Goal: Navigation & Orientation: Find specific page/section

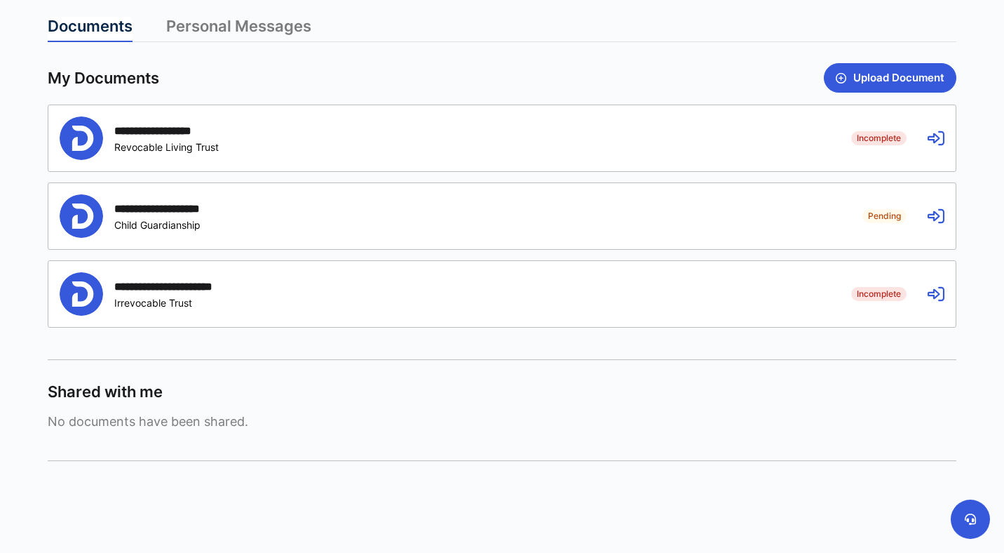
scroll to position [353, 0]
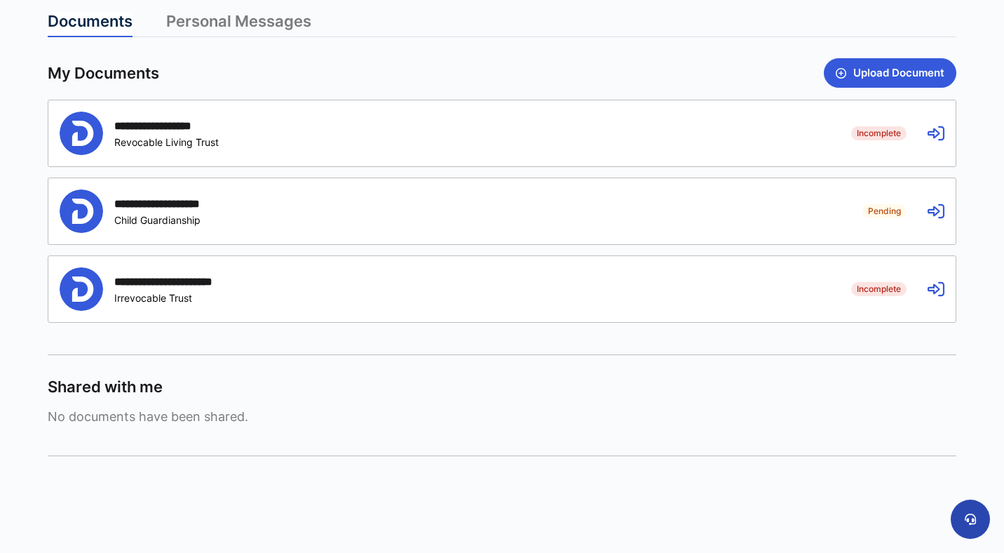
click at [966, 517] on icon at bounding box center [970, 518] width 11 height 11
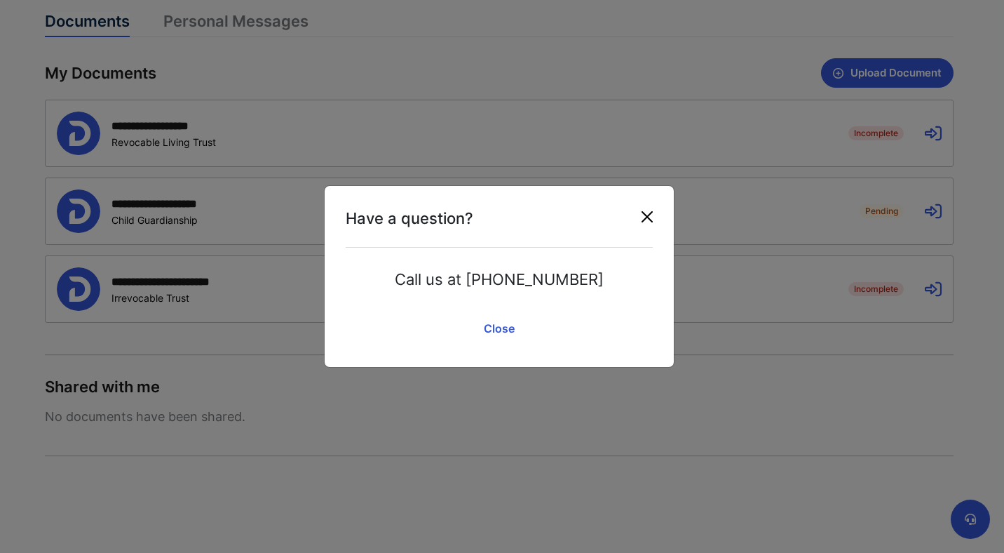
click at [651, 213] on button "Close" at bounding box center [647, 216] width 22 height 22
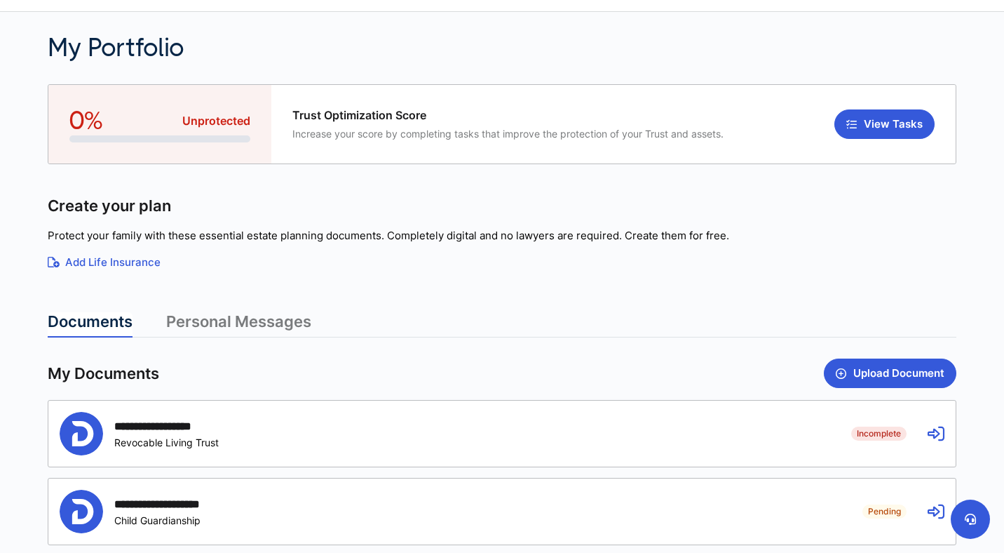
scroll to position [0, 0]
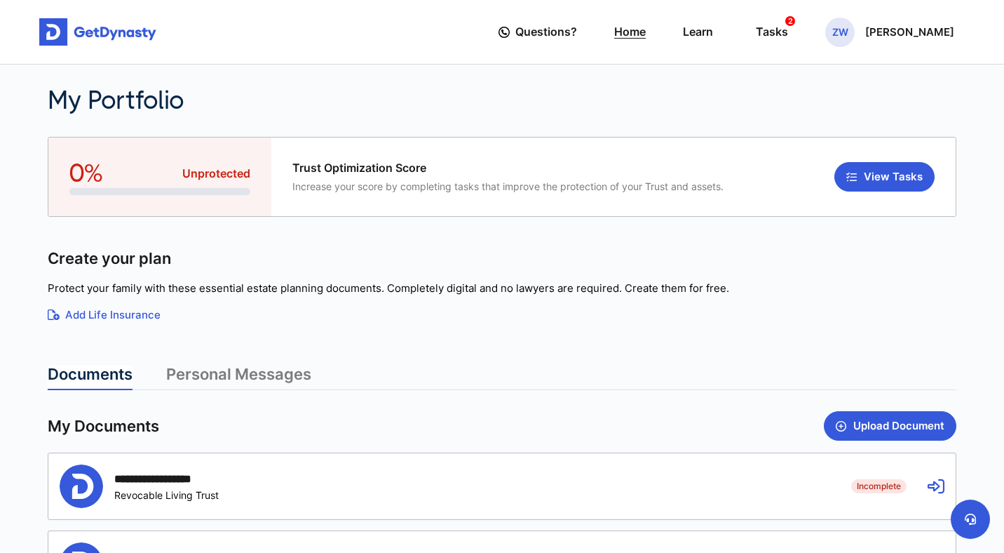
click at [646, 33] on link "Home" at bounding box center [630, 32] width 32 height 40
click at [713, 39] on link "Learn" at bounding box center [698, 32] width 30 height 40
click at [788, 38] on div "Tasks 2" at bounding box center [772, 32] width 32 height 26
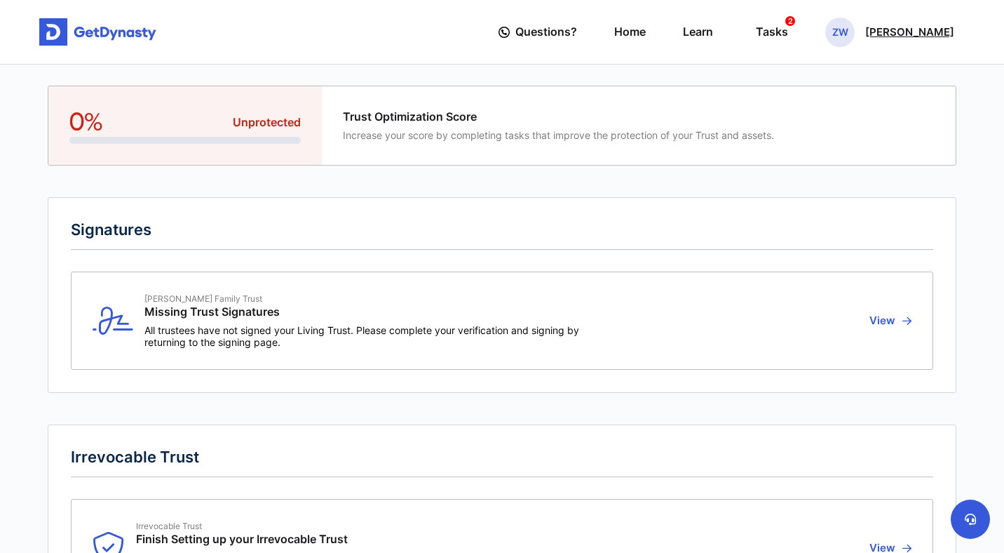
click at [947, 23] on div "ZW Zach Watts" at bounding box center [889, 32] width 129 height 29
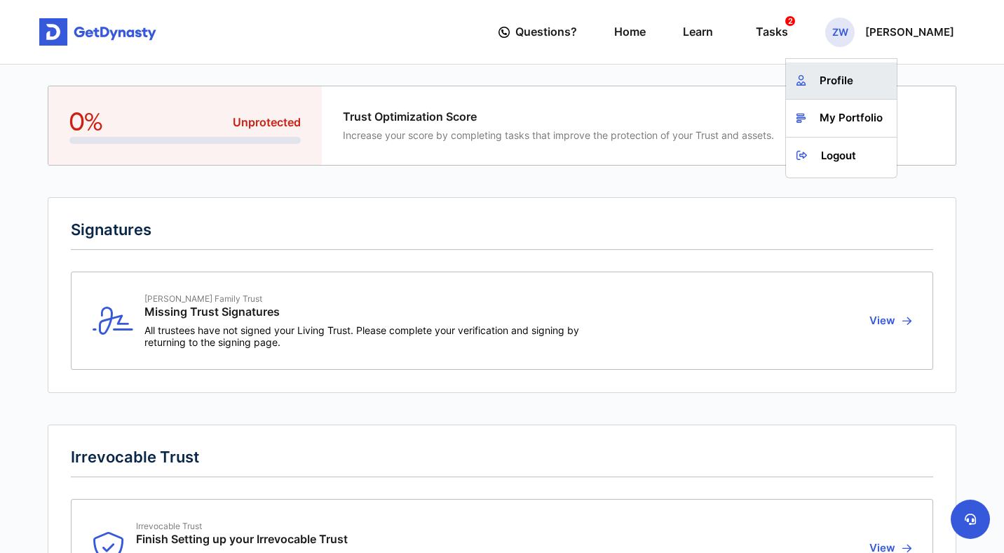
click at [861, 87] on link "Profile" at bounding box center [841, 80] width 111 height 37
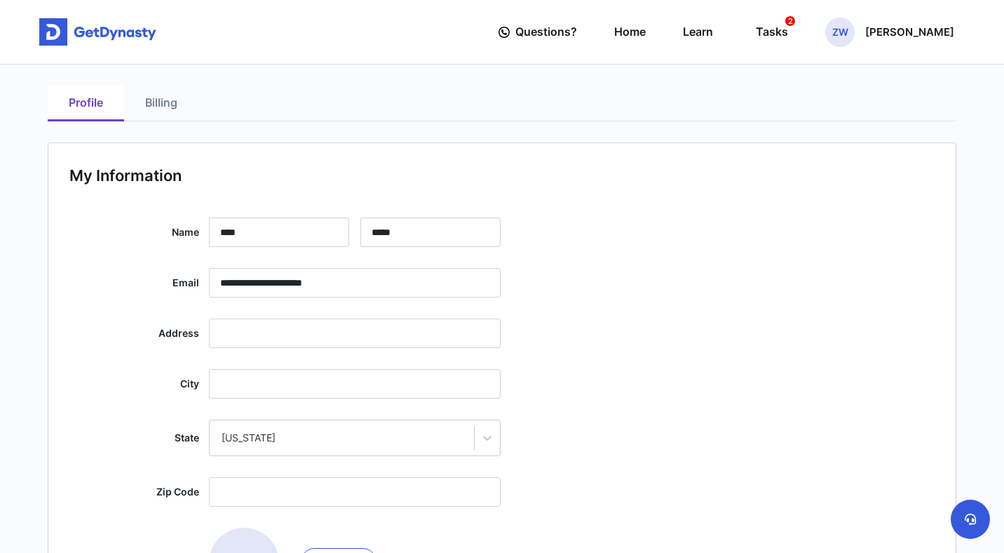
click at [631, 32] on div "Questions? Home Learn Tasks 2 ZW Zach Watts" at bounding box center [727, 32] width 456 height 40
click at [680, 31] on div "Questions? Home Learn Tasks 2 ZW Zach Watts" at bounding box center [727, 32] width 456 height 40
click at [646, 32] on link "Home" at bounding box center [630, 32] width 32 height 40
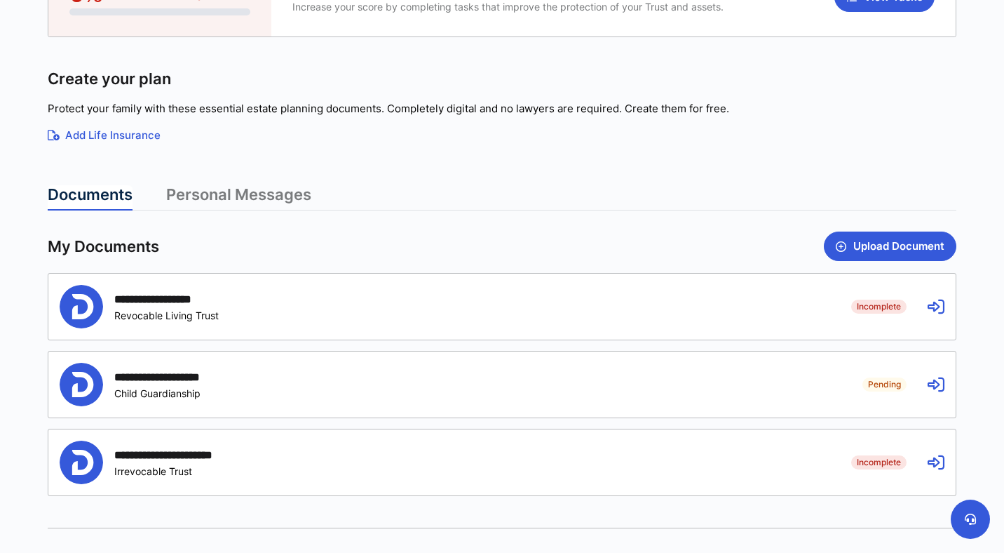
scroll to position [352, 0]
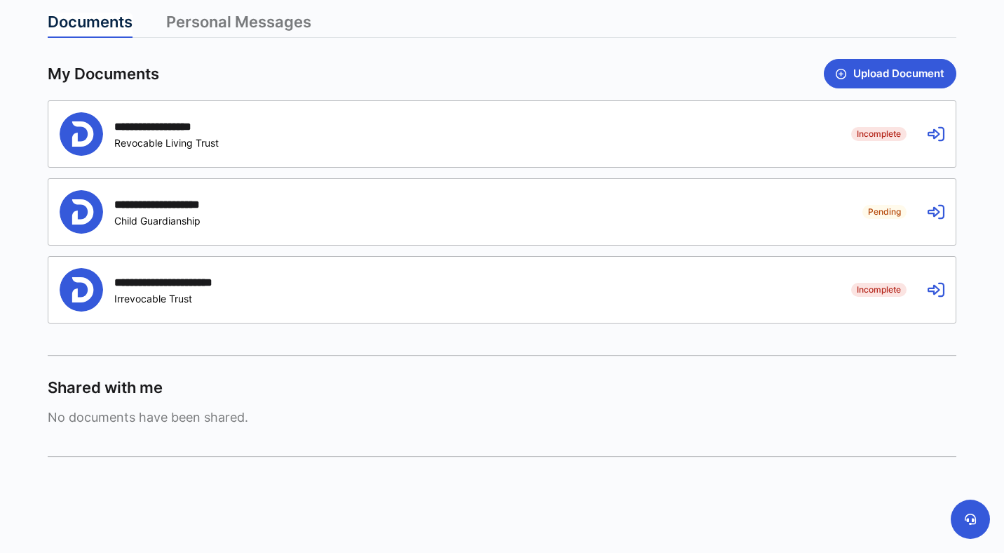
click at [941, 209] on icon at bounding box center [936, 211] width 17 height 17
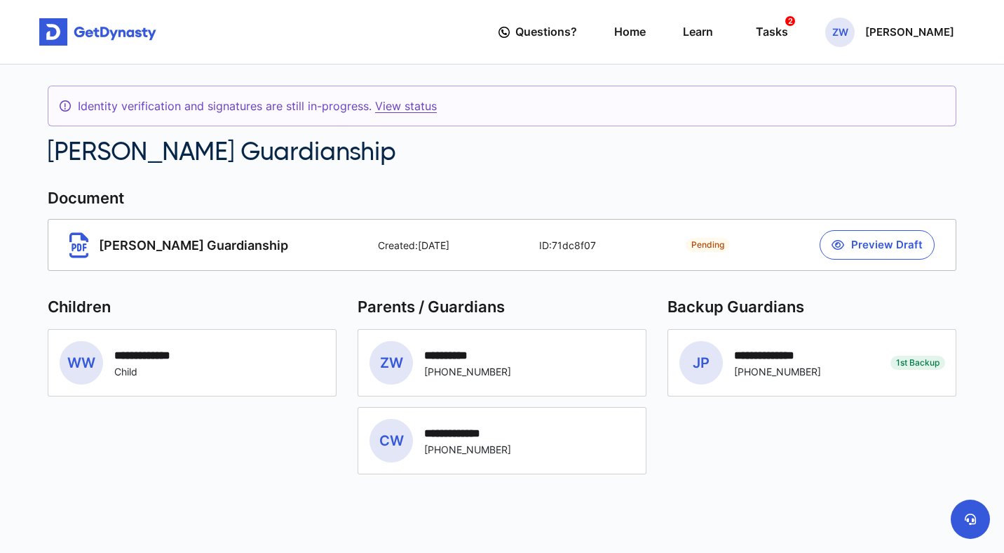
click at [702, 245] on span "Pending" at bounding box center [708, 245] width 44 height 14
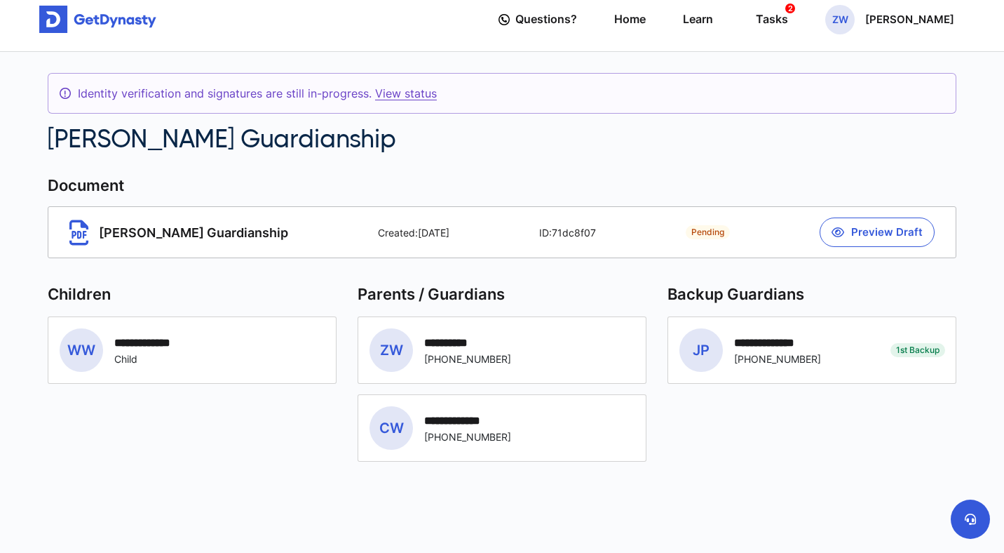
scroll to position [1, 0]
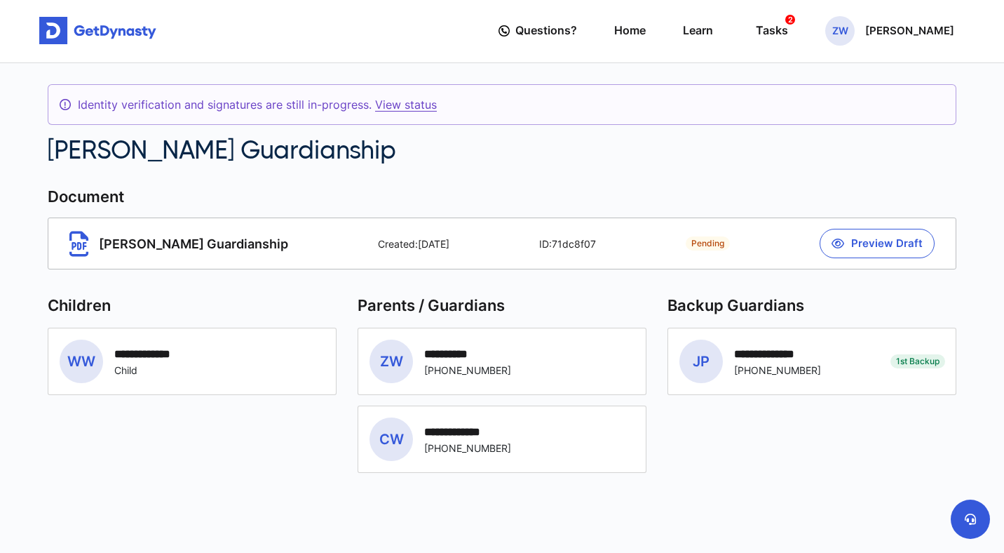
click at [786, 430] on div "**********" at bounding box center [812, 383] width 289 height 179
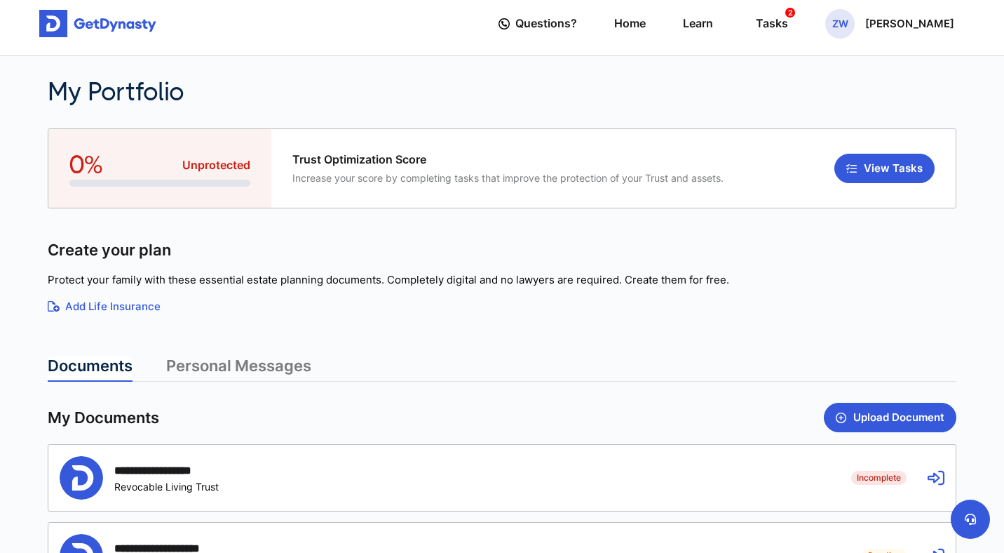
scroll to position [22, 0]
